Goal: Information Seeking & Learning: Learn about a topic

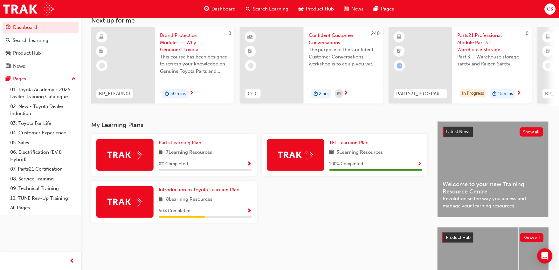
scroll to position [106, 0]
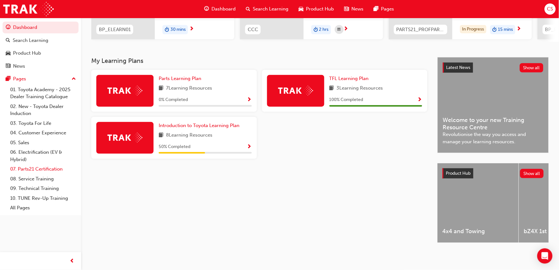
click at [33, 173] on link "07. Parts21 Certification" at bounding box center [43, 169] width 71 height 10
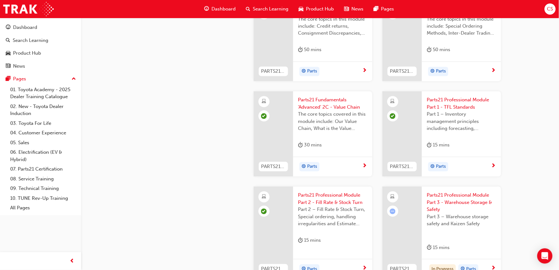
scroll to position [954, 0]
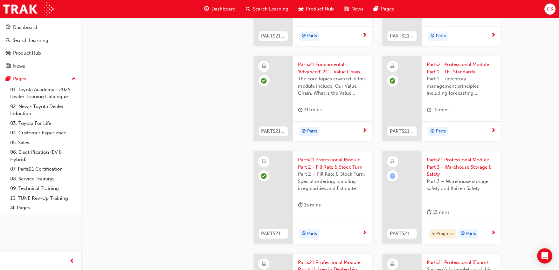
click at [452, 172] on span "Parts21 Professional Module Part 3 - Warehouse Storage & Safety" at bounding box center [461, 167] width 69 height 22
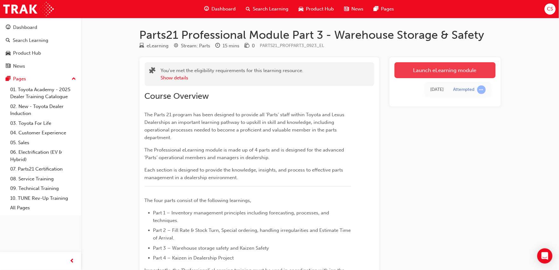
click at [450, 65] on link "Launch eLearning module" at bounding box center [445, 70] width 101 height 16
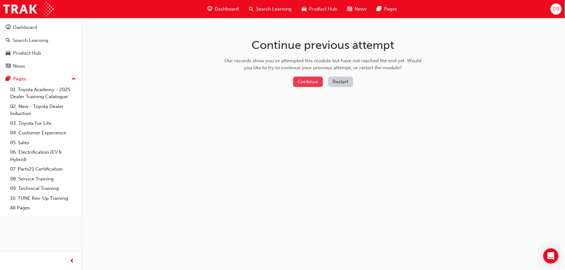
click at [303, 84] on button "Continue" at bounding box center [308, 82] width 30 height 10
